Goal: Transaction & Acquisition: Purchase product/service

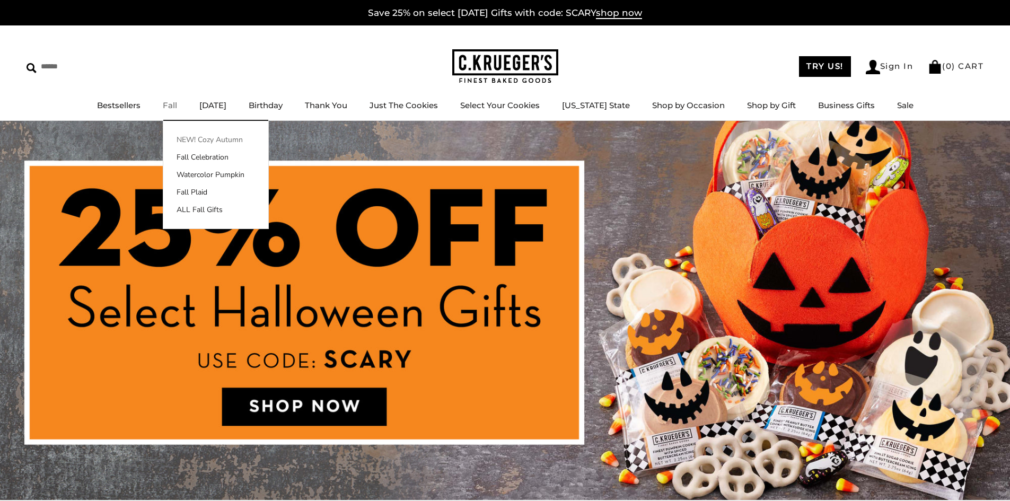
click at [196, 138] on link "NEW! Cozy Autumn" at bounding box center [215, 139] width 105 height 11
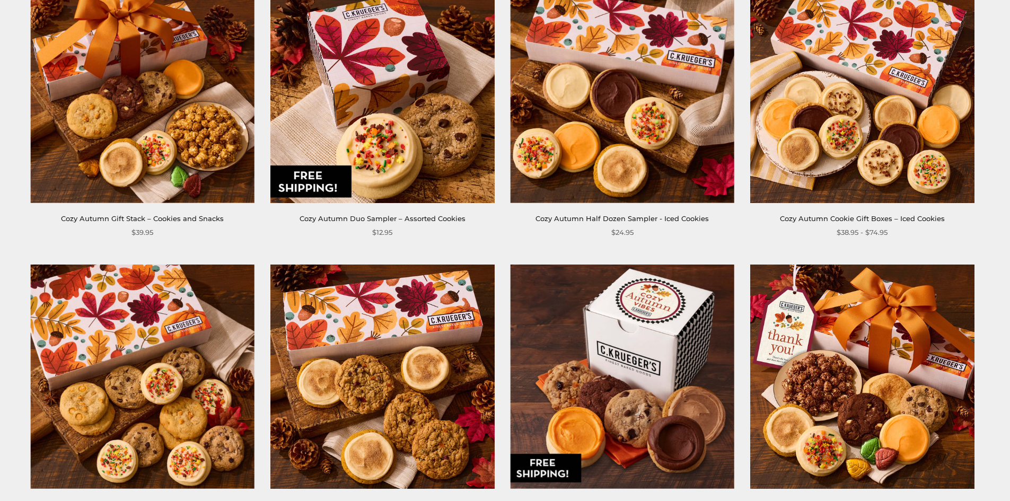
scroll to position [530, 0]
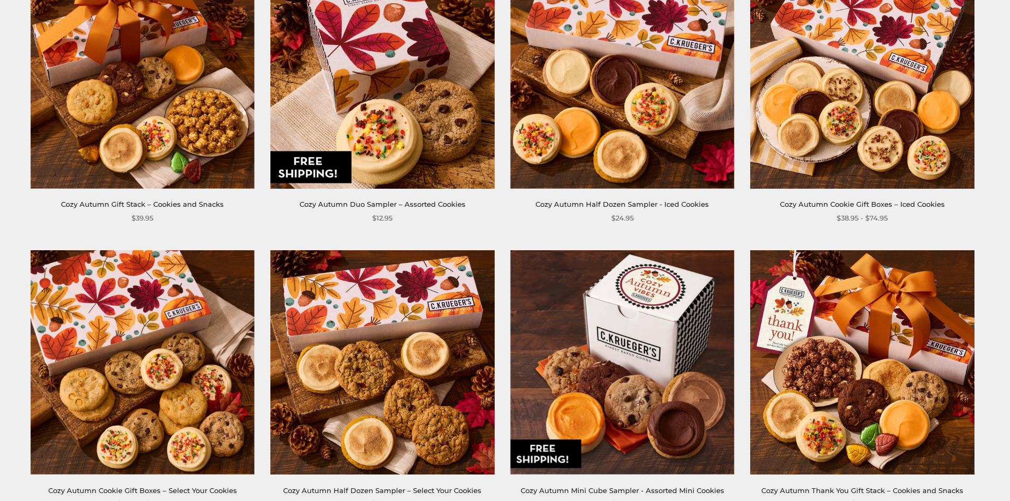
click at [193, 351] on img at bounding box center [143, 362] width 224 height 224
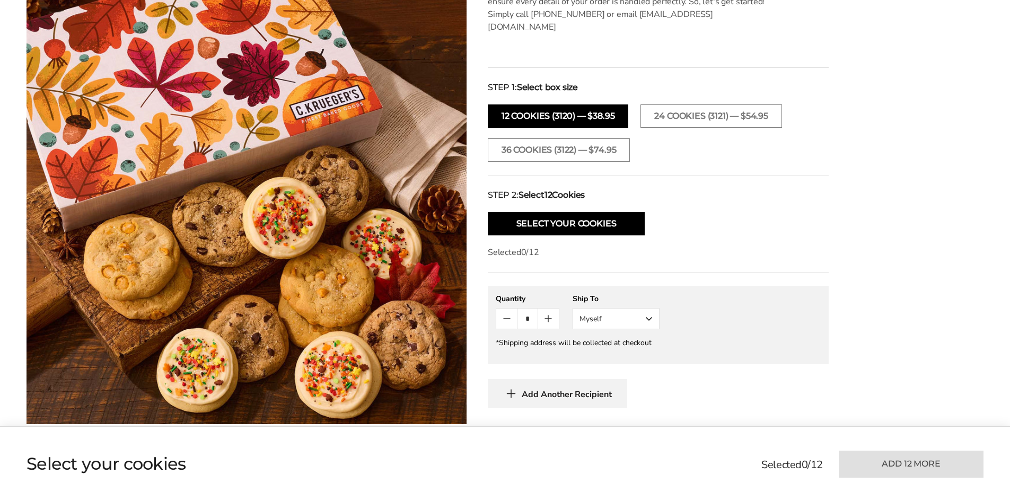
scroll to position [530, 0]
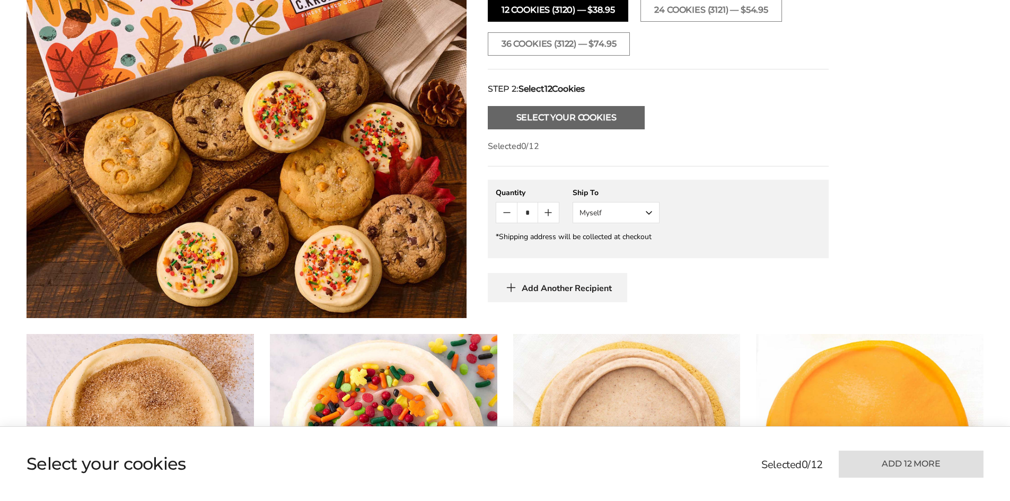
click at [552, 109] on button "Select Your Cookies" at bounding box center [566, 117] width 157 height 23
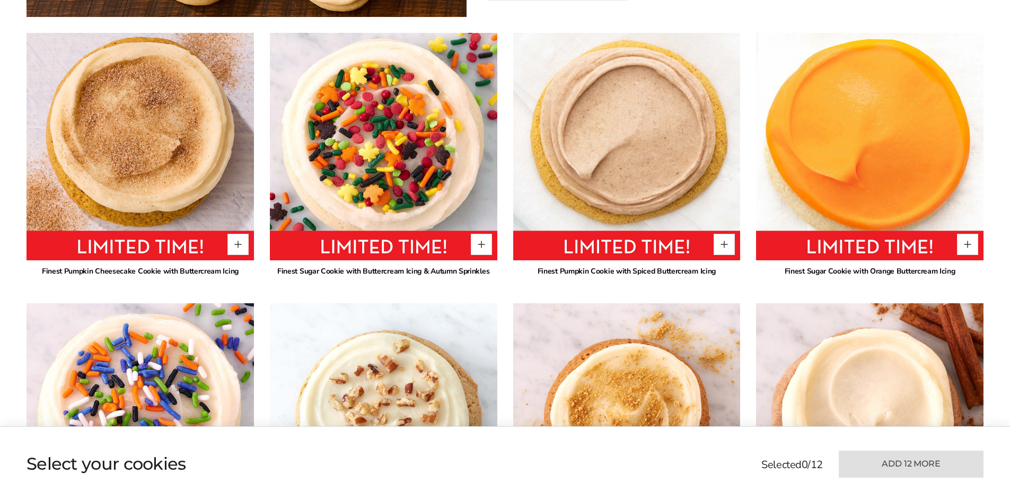
scroll to position [841, 0]
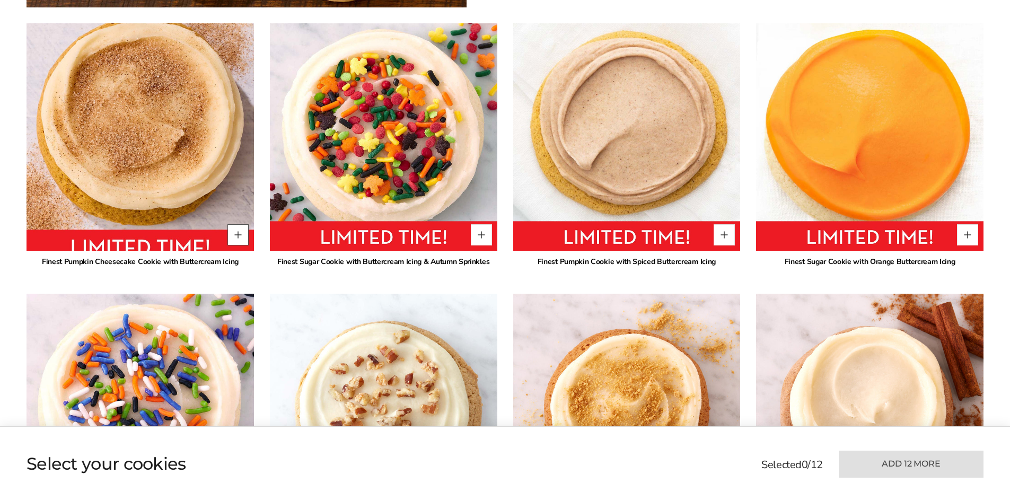
click at [245, 224] on button "Quantity button plus" at bounding box center [237, 234] width 21 height 21
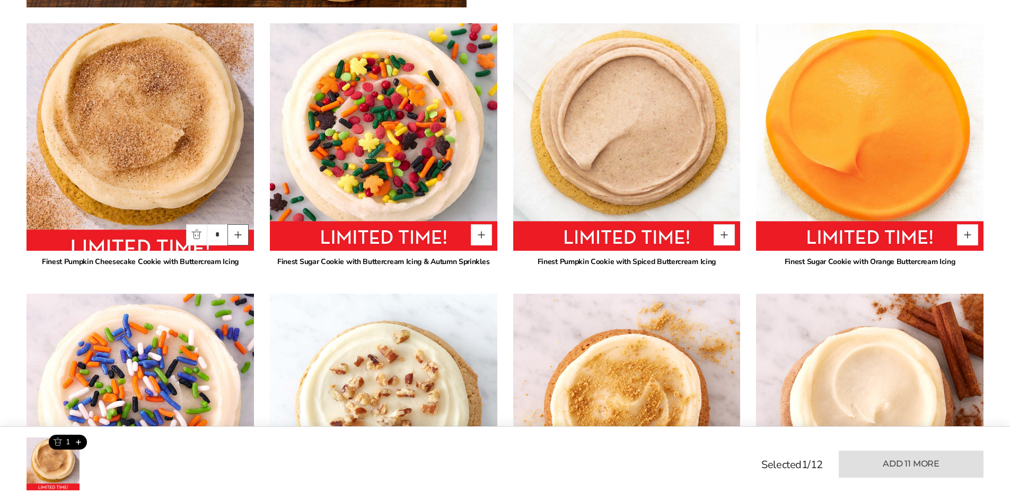
click at [245, 224] on button "Quantity button plus" at bounding box center [237, 234] width 21 height 21
type input "*"
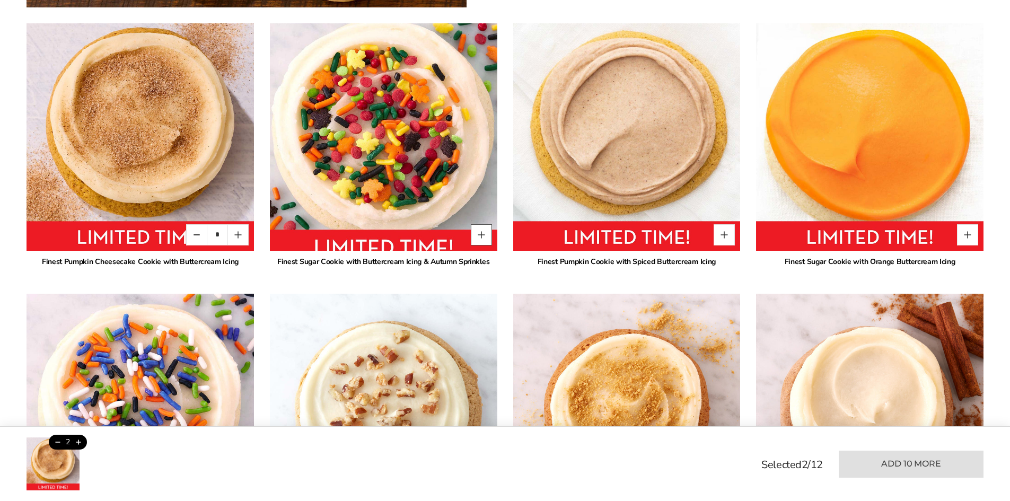
click at [489, 228] on button "Quantity button plus" at bounding box center [481, 234] width 21 height 21
type input "*"
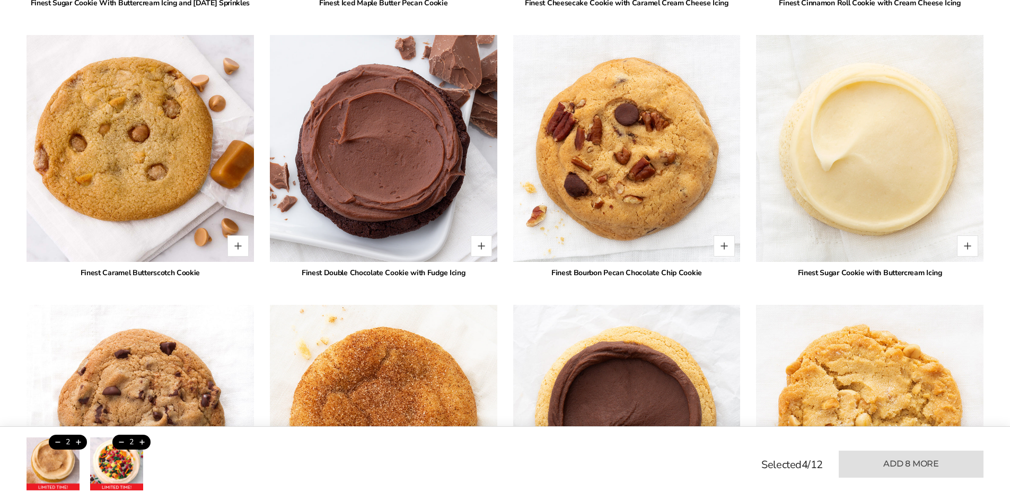
scroll to position [1371, 0]
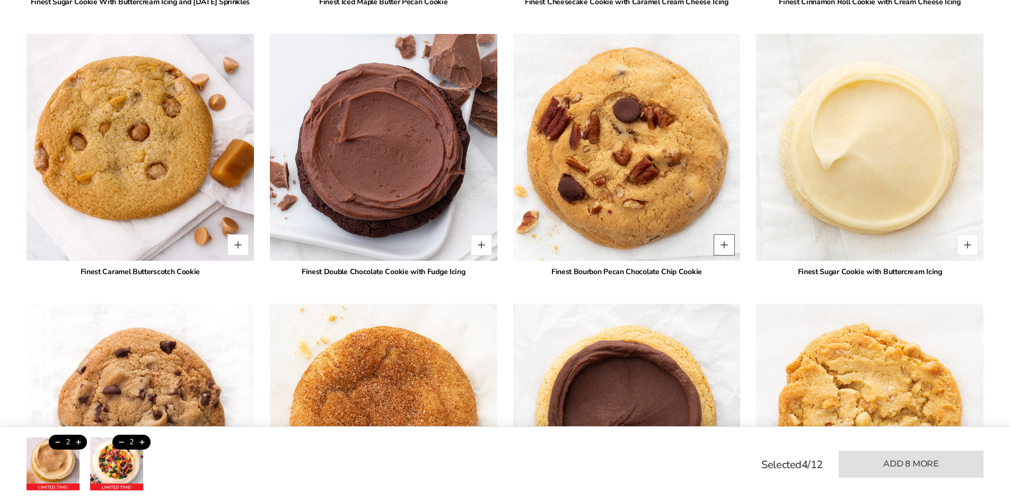
click at [729, 241] on button "Quantity button plus" at bounding box center [723, 244] width 21 height 21
type input "*"
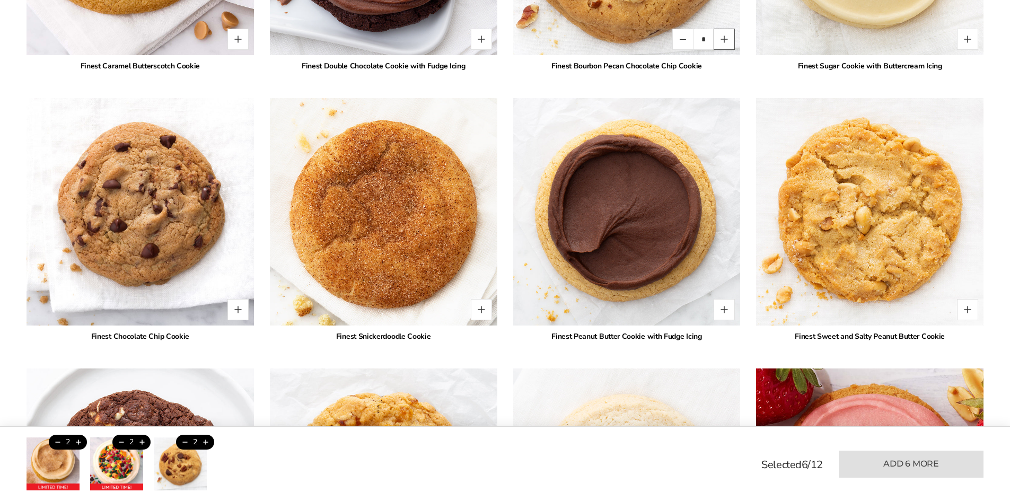
scroll to position [1583, 0]
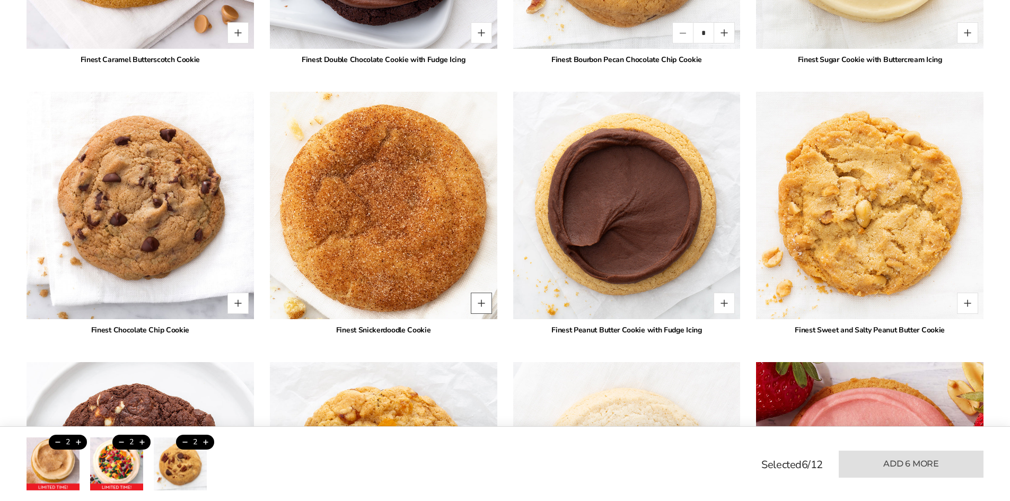
click at [480, 308] on button "Quantity button plus" at bounding box center [481, 303] width 21 height 21
type input "*"
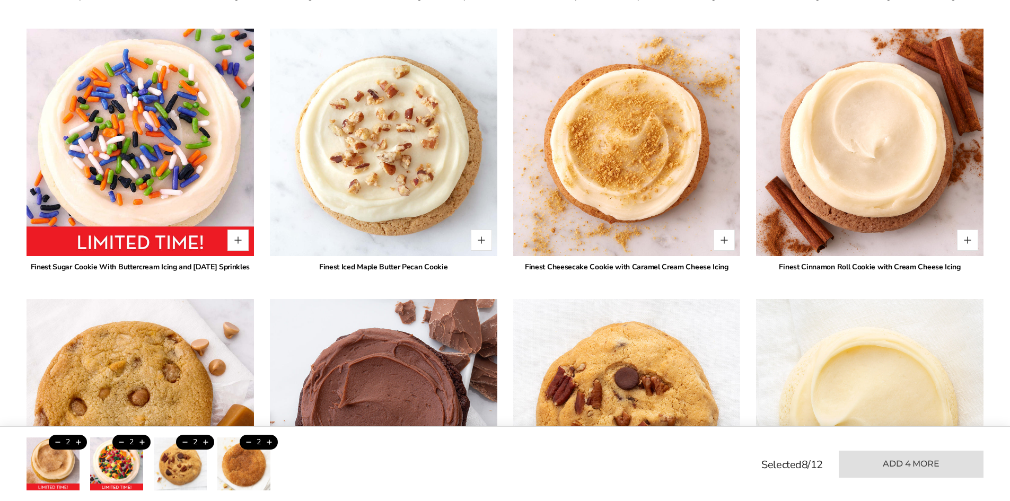
scroll to position [1159, 0]
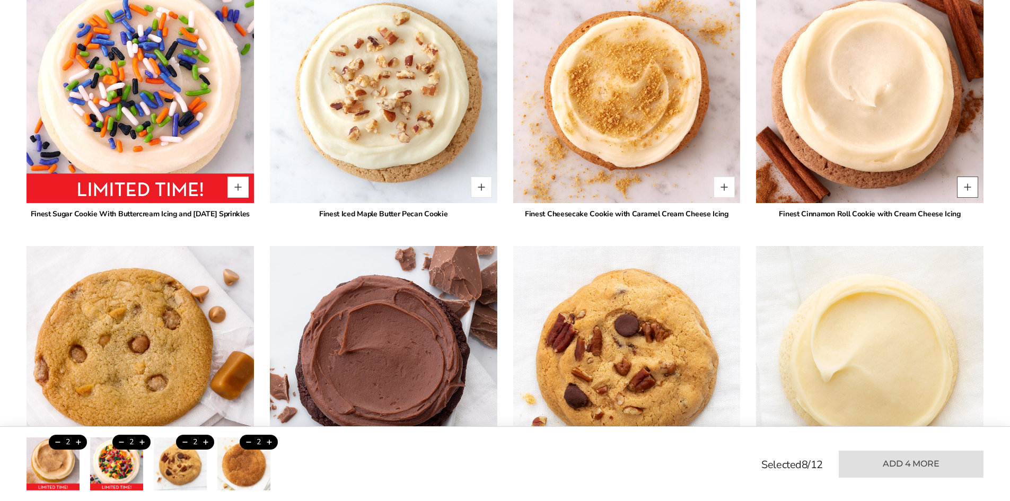
click at [964, 179] on button "Quantity button plus" at bounding box center [967, 186] width 21 height 21
type input "*"
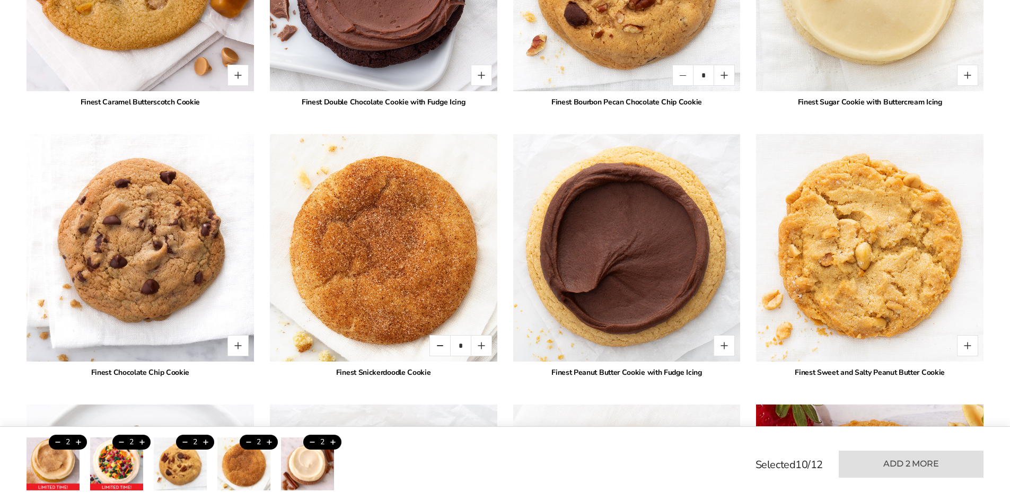
scroll to position [1583, 0]
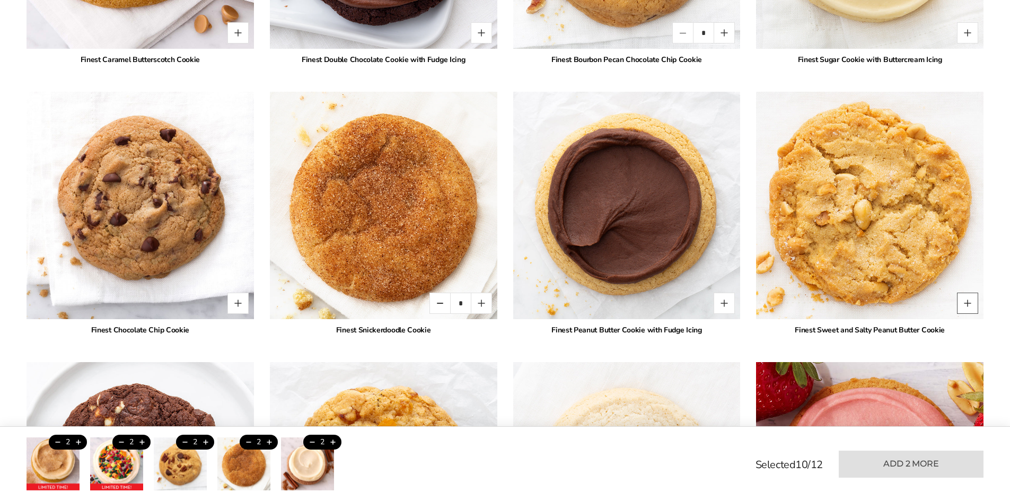
click at [972, 310] on button "Quantity button plus" at bounding box center [967, 303] width 21 height 21
type input "*"
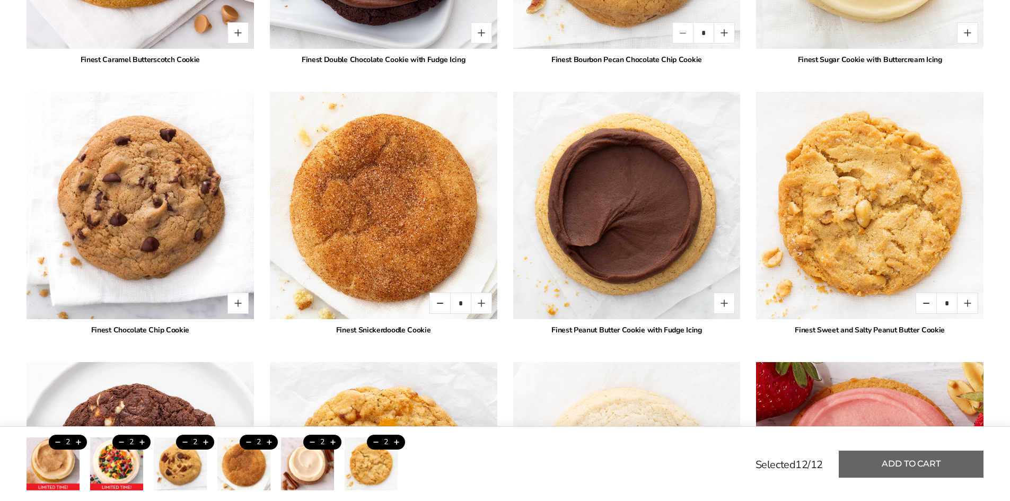
click at [939, 465] on button "Add to cart" at bounding box center [910, 463] width 145 height 27
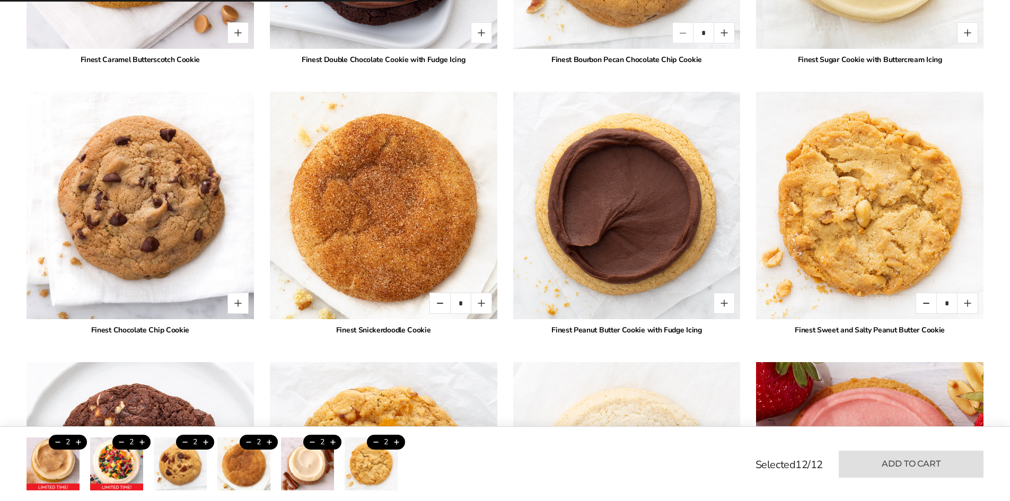
type input "*"
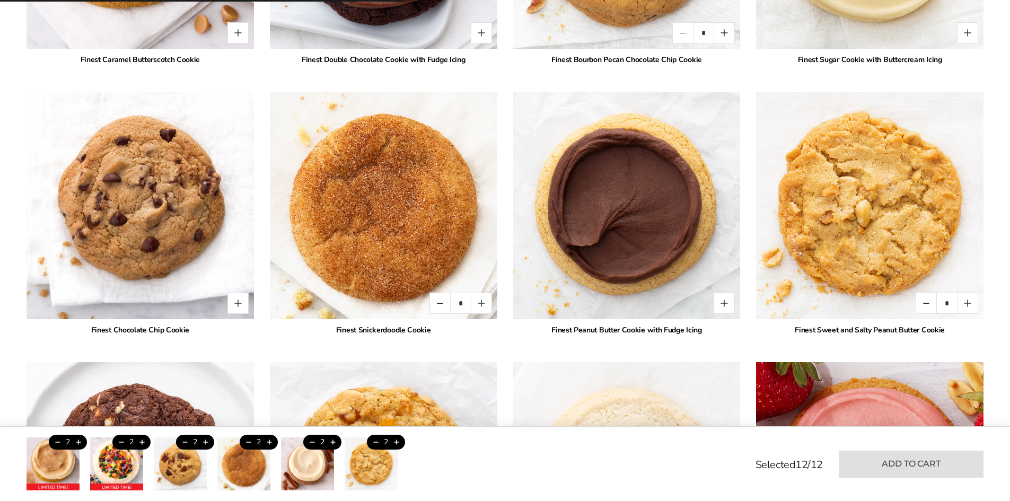
type input "*"
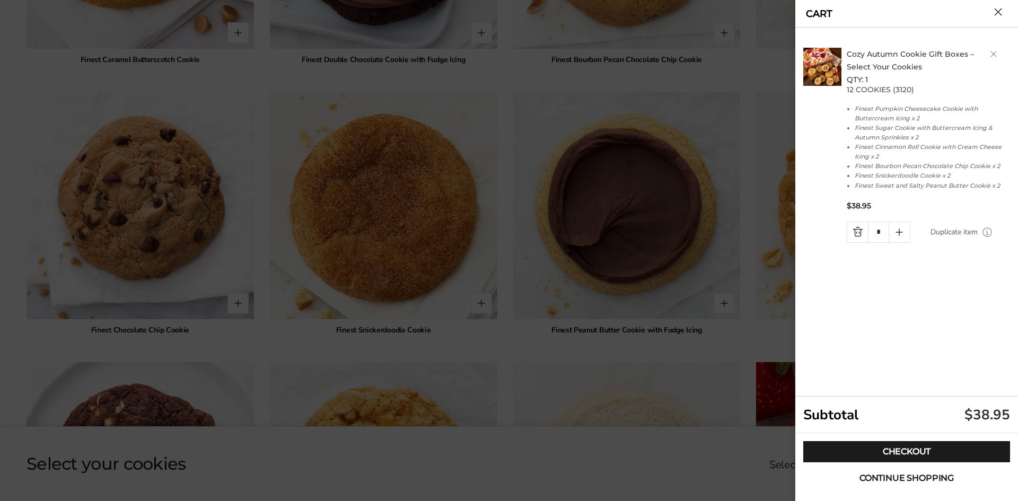
click at [935, 481] on span "Continue shopping" at bounding box center [906, 478] width 94 height 8
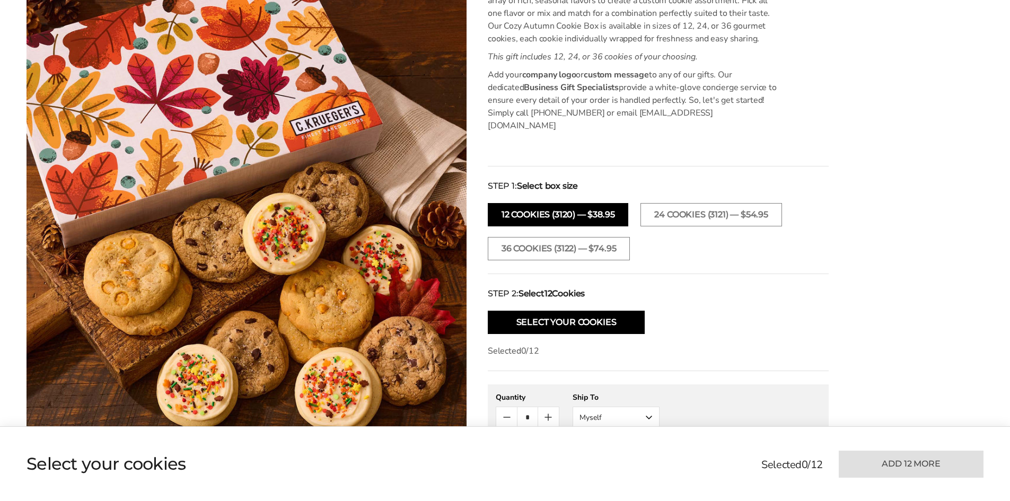
scroll to position [0, 0]
